Goal: Check status

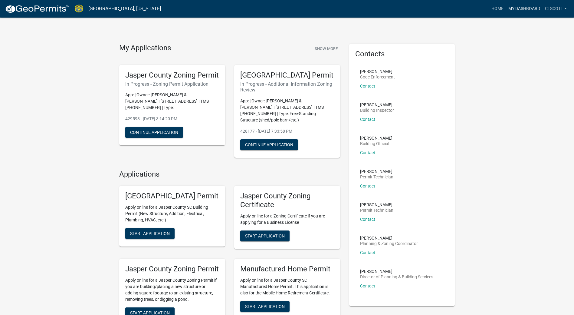
click at [524, 7] on link "My Dashboard" at bounding box center [524, 8] width 37 height 11
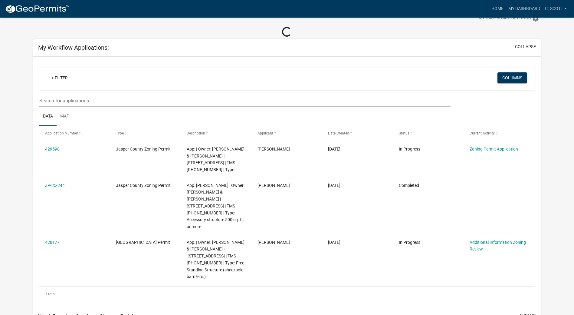
scroll to position [30, 0]
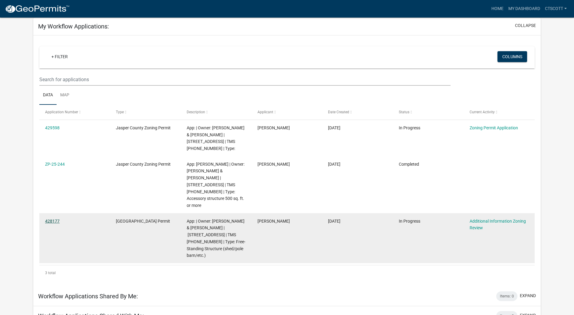
click at [45, 218] on link "428177" at bounding box center [52, 220] width 15 height 5
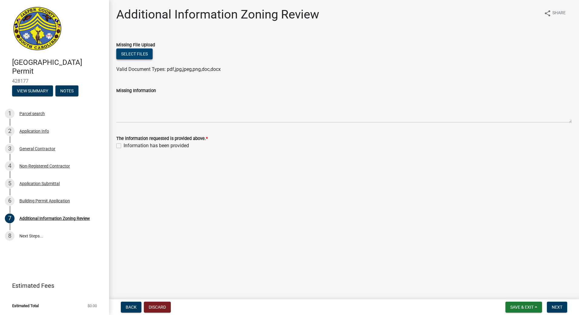
click at [145, 55] on button "Select files" at bounding box center [134, 53] width 36 height 11
click at [271, 159] on div "Additional Information Zoning Review share Share Missing File Upload Select fil…" at bounding box center [344, 83] width 464 height 153
click at [339, 84] on div "Missing Information" at bounding box center [343, 100] width 455 height 44
click at [332, 167] on main "Additional Information Zoning Review share Share Missing File Upload Select fil…" at bounding box center [344, 148] width 470 height 297
click at [261, 235] on main "Additional Information Zoning Review share Share Missing File Upload Select fil…" at bounding box center [344, 148] width 470 height 297
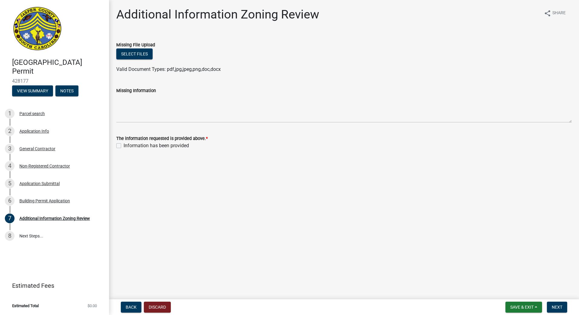
click at [270, 228] on main "Additional Information Zoning Review share Share Missing File Upload Select fil…" at bounding box center [344, 148] width 470 height 297
click at [137, 53] on button "Select files" at bounding box center [134, 53] width 36 height 11
click at [315, 224] on main "Additional Information Zoning Review share Share Missing File Upload Select fil…" at bounding box center [344, 148] width 470 height 297
click at [41, 91] on button "View Summary" at bounding box center [32, 90] width 41 height 11
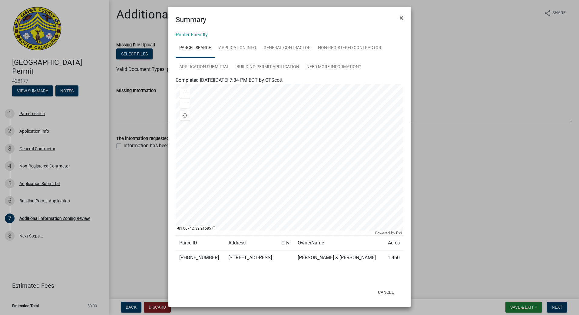
scroll to position [2, 0]
click at [243, 46] on link "Application Info" at bounding box center [237, 47] width 44 height 19
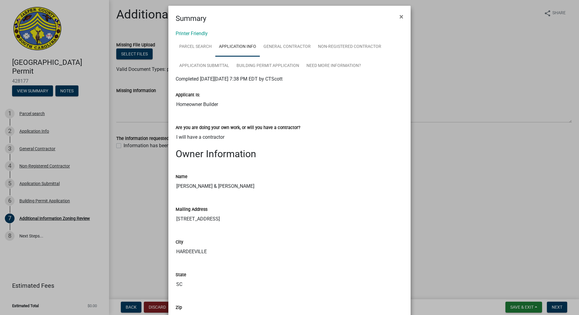
scroll to position [0, 0]
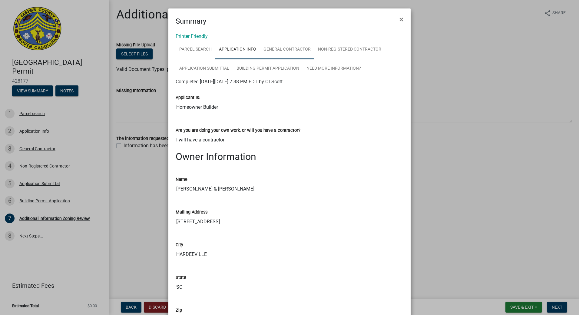
click at [287, 45] on link "General Contractor" at bounding box center [287, 49] width 54 height 19
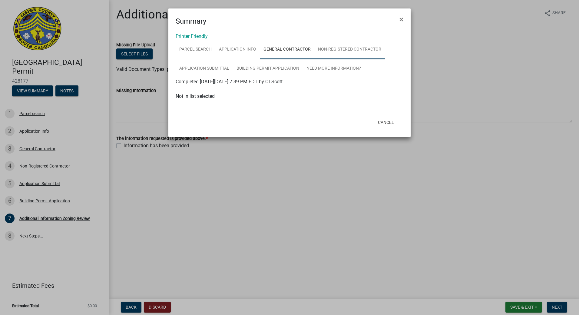
click at [352, 49] on link "Non-Registered Contractor" at bounding box center [349, 49] width 71 height 19
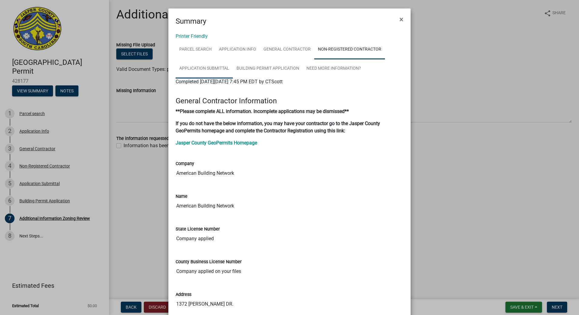
click at [202, 67] on link "Application Submittal" at bounding box center [204, 68] width 57 height 19
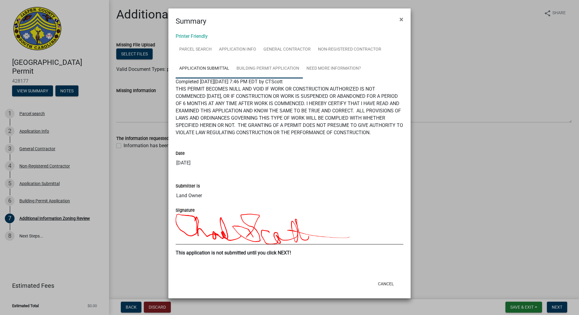
click at [270, 70] on link "Building Permit Application" at bounding box center [268, 68] width 70 height 19
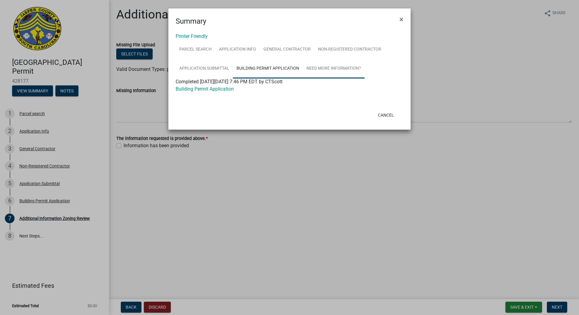
click at [328, 68] on link "Need More Information?" at bounding box center [334, 68] width 62 height 19
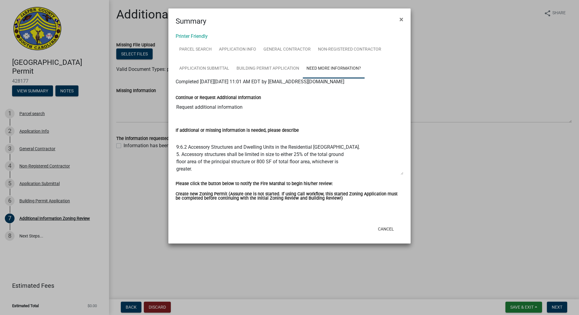
scroll to position [22, 0]
click at [386, 229] on button "Cancel" at bounding box center [386, 228] width 26 height 11
